Goal: Task Accomplishment & Management: Manage account settings

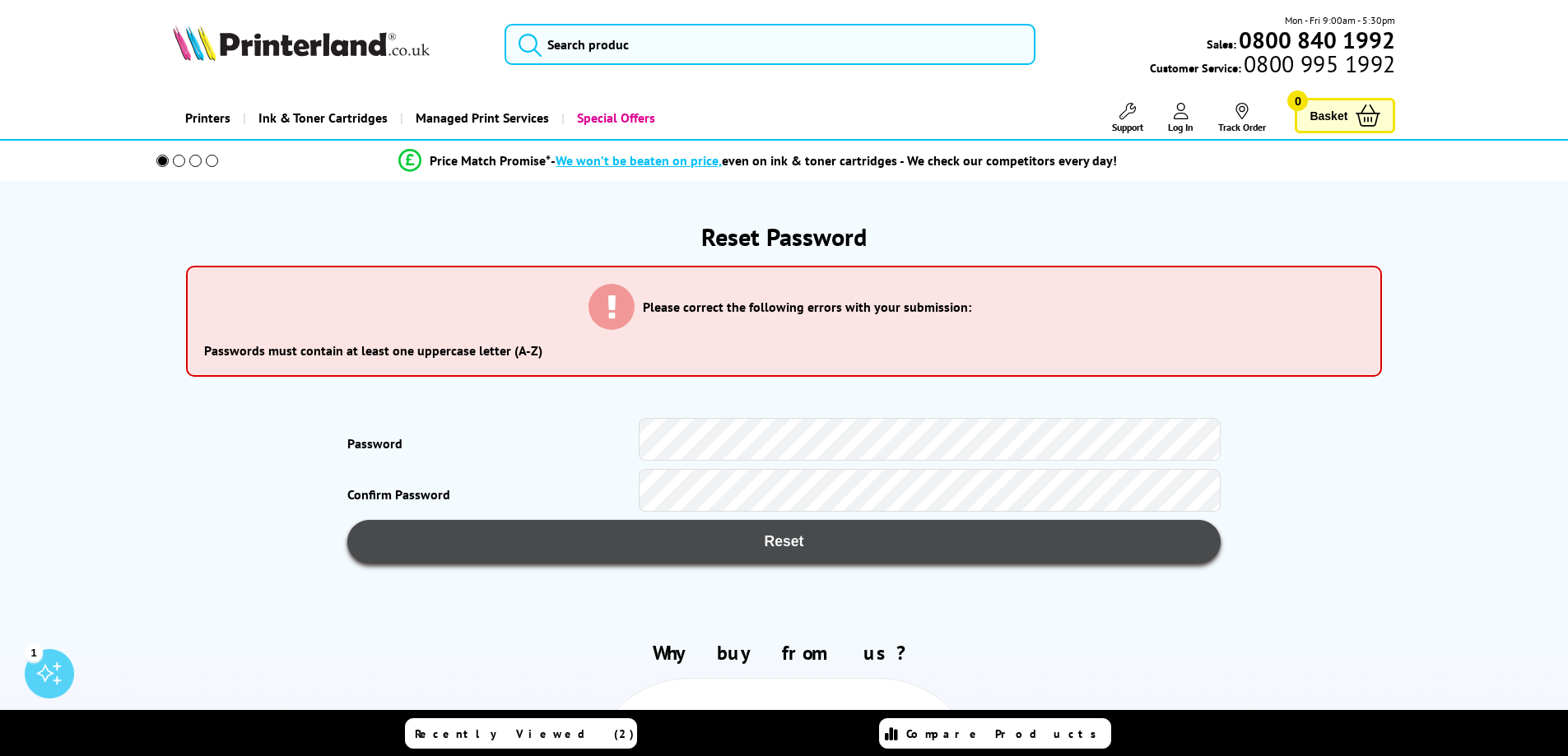
click at [772, 532] on button "Reset" at bounding box center [783, 542] width 872 height 44
